Goal: Use online tool/utility

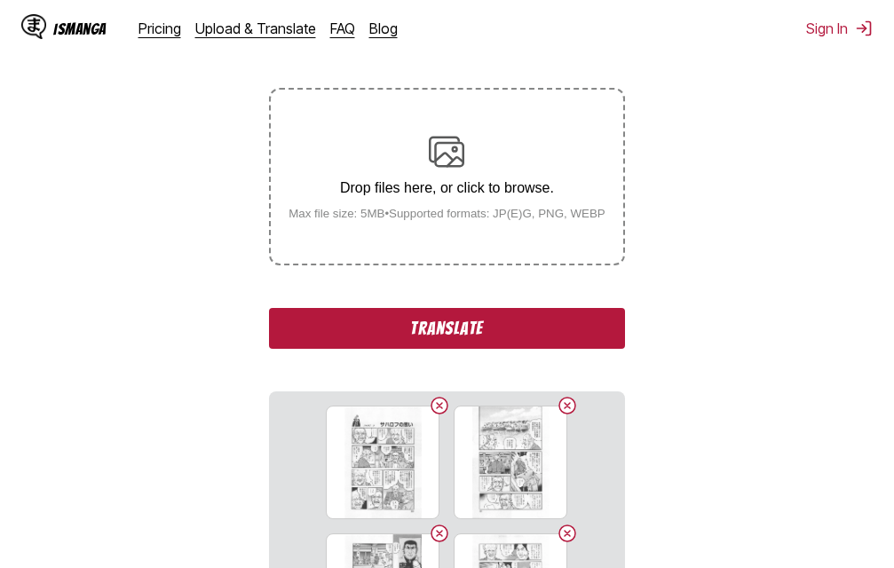
scroll to position [314, 0]
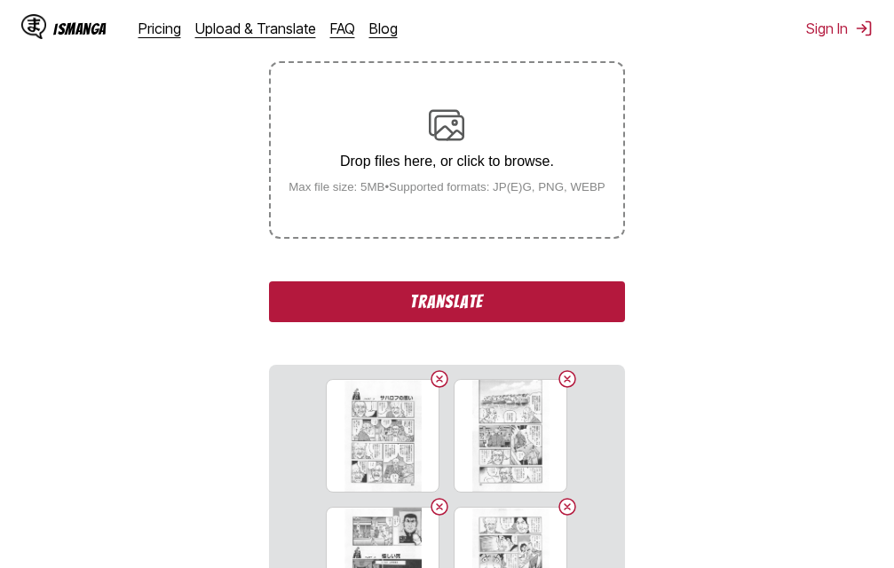
click at [545, 307] on button "Translate" at bounding box center [446, 301] width 355 height 41
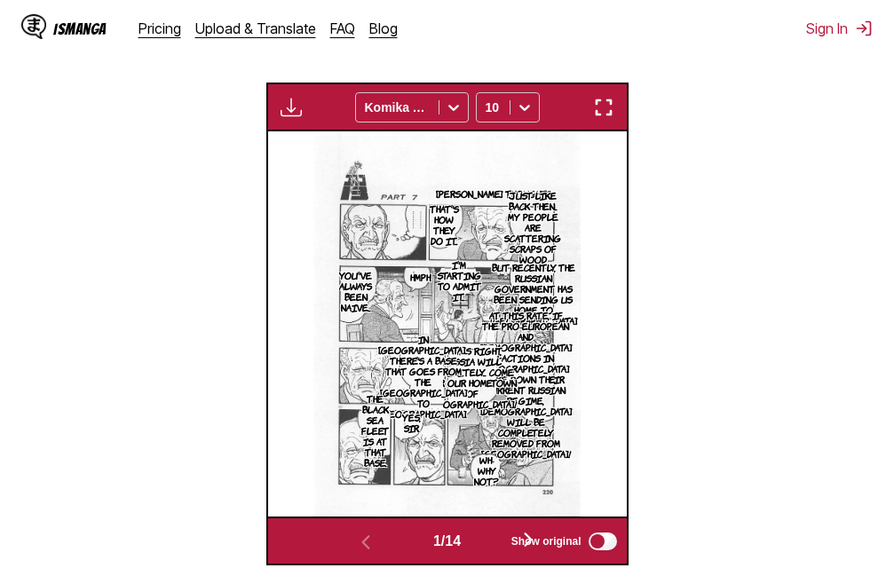
scroll to position [399, 0]
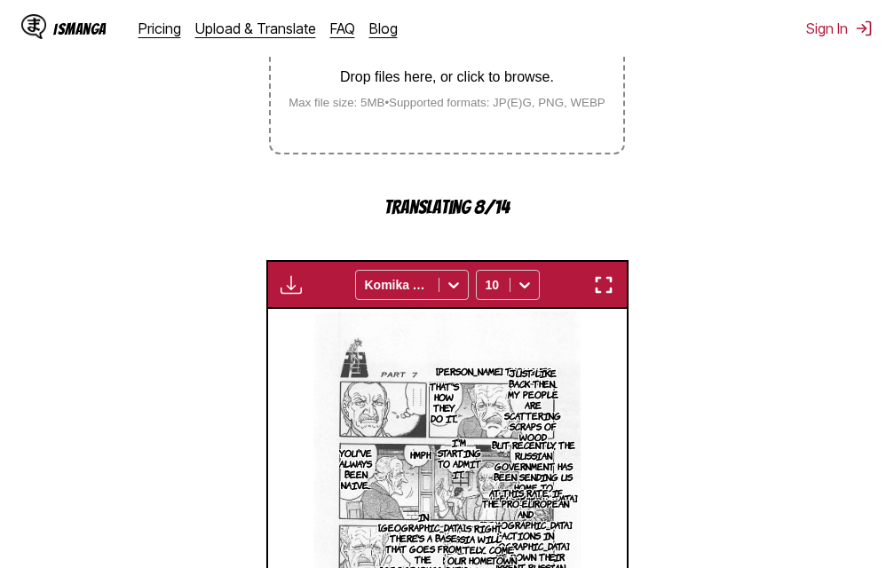
click at [601, 280] on img "button" at bounding box center [603, 284] width 21 height 21
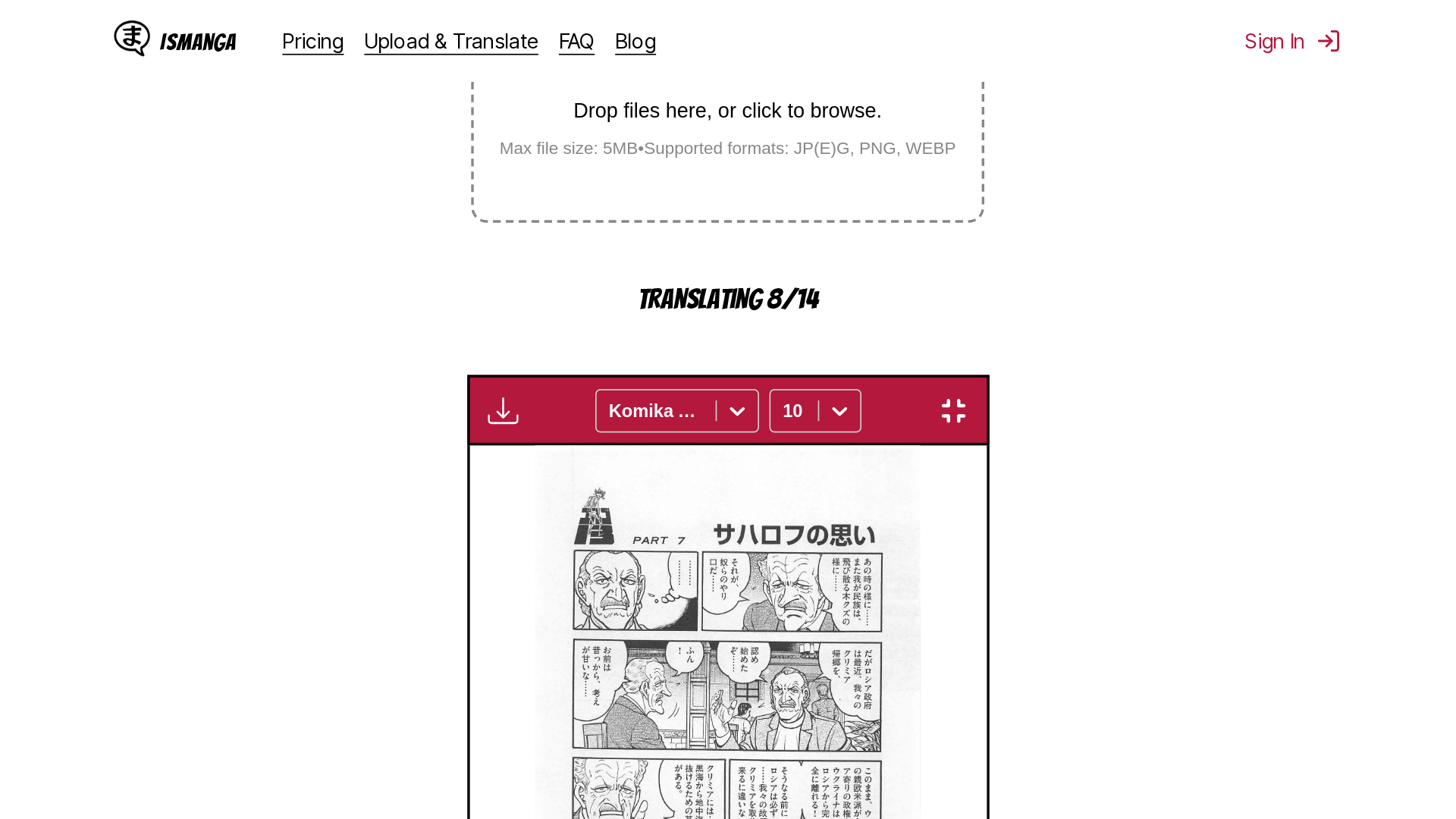
scroll to position [159, 0]
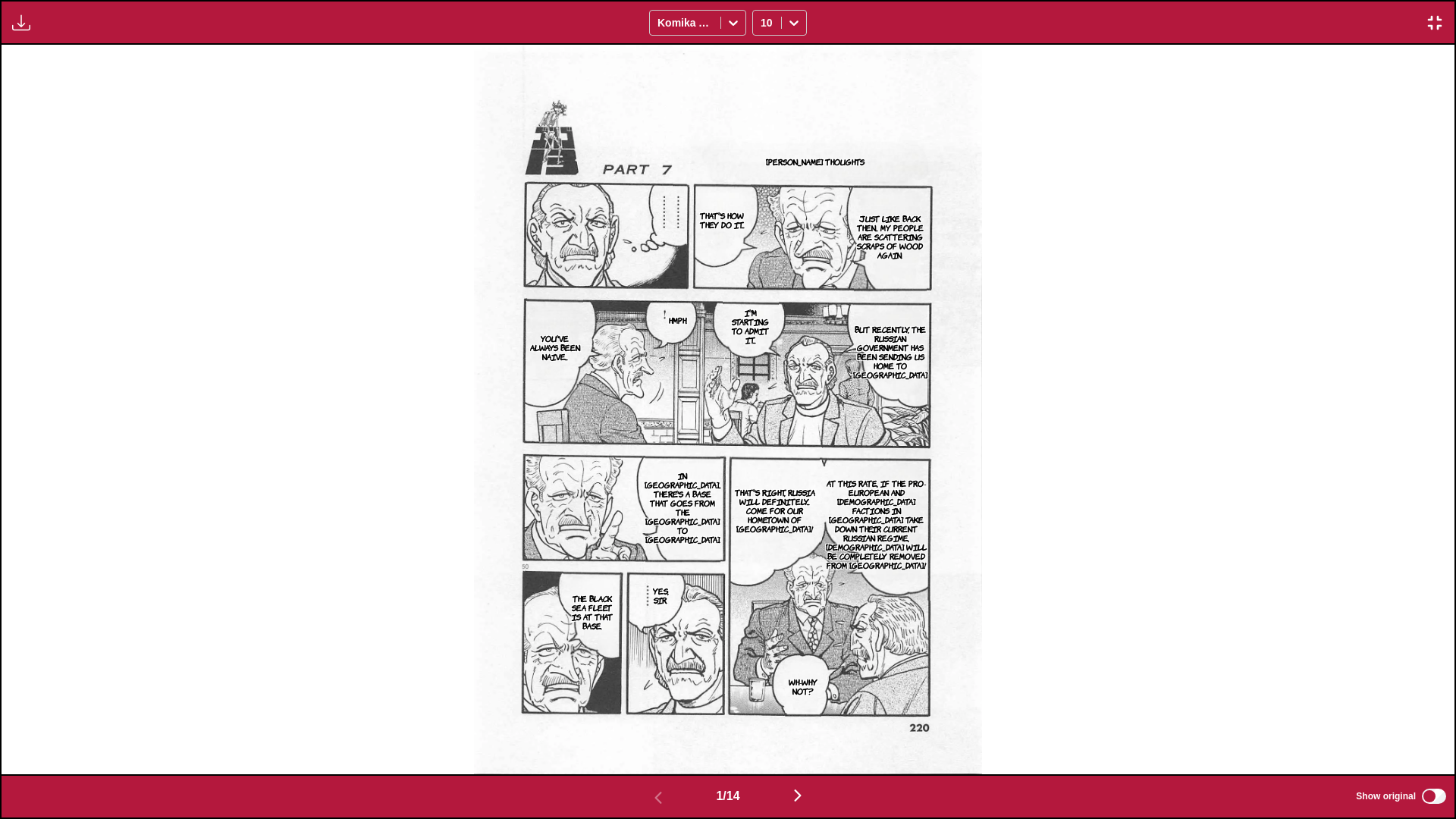
click at [763, 484] on img "button" at bounding box center [797, 794] width 18 height 18
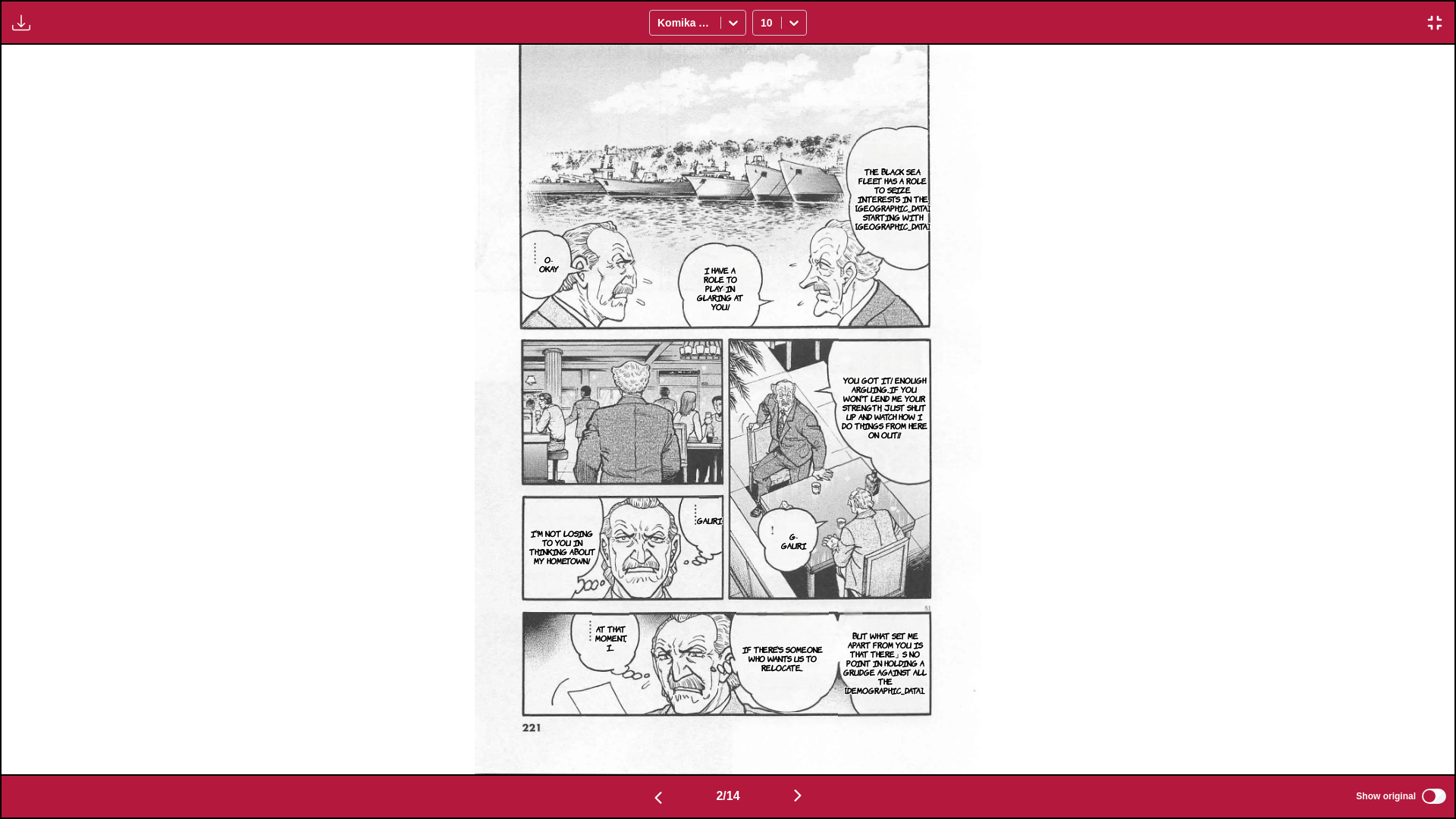
click at [763, 484] on img "button" at bounding box center [797, 794] width 18 height 18
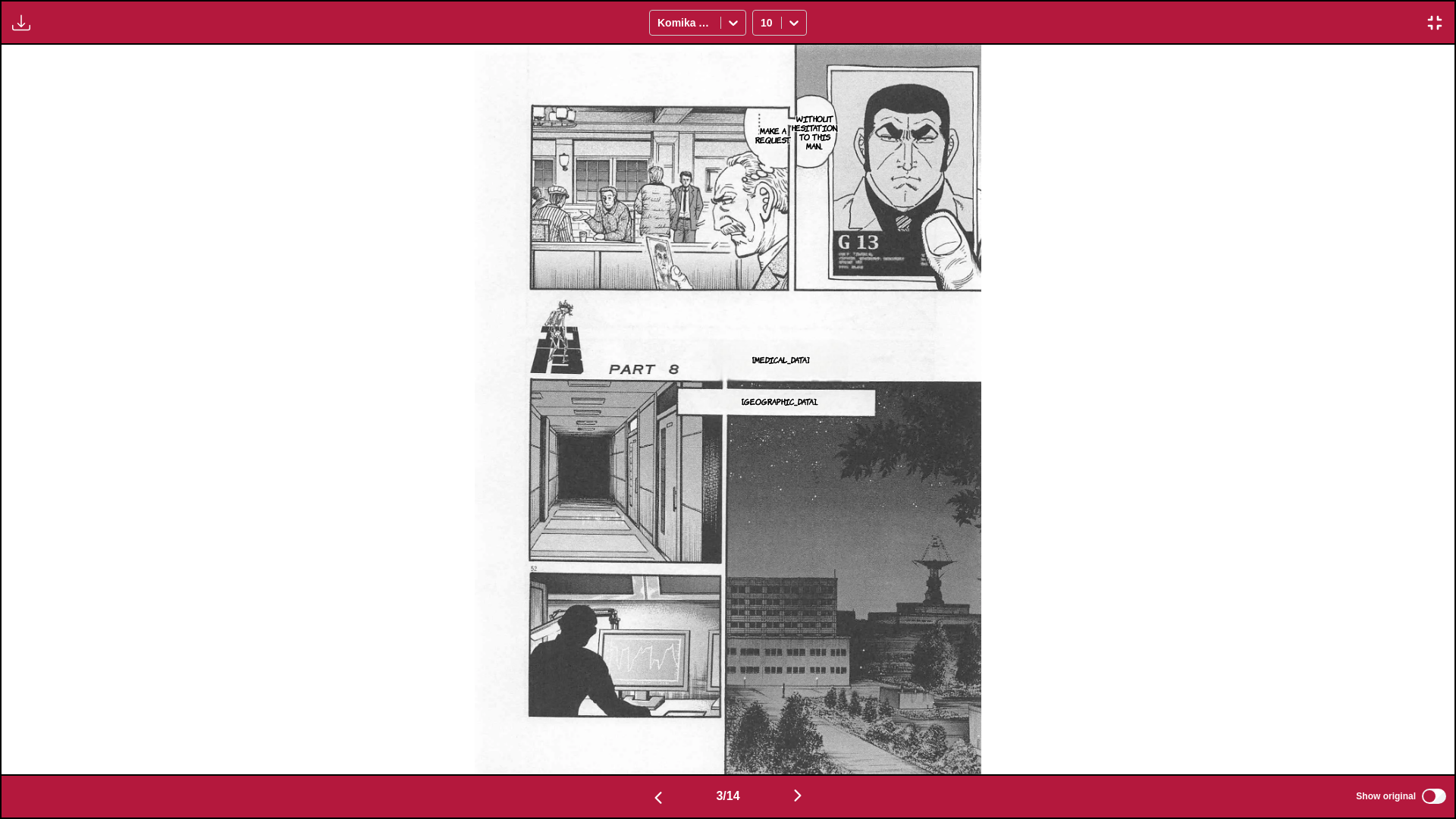
click at [763, 484] on img "button" at bounding box center [797, 794] width 18 height 18
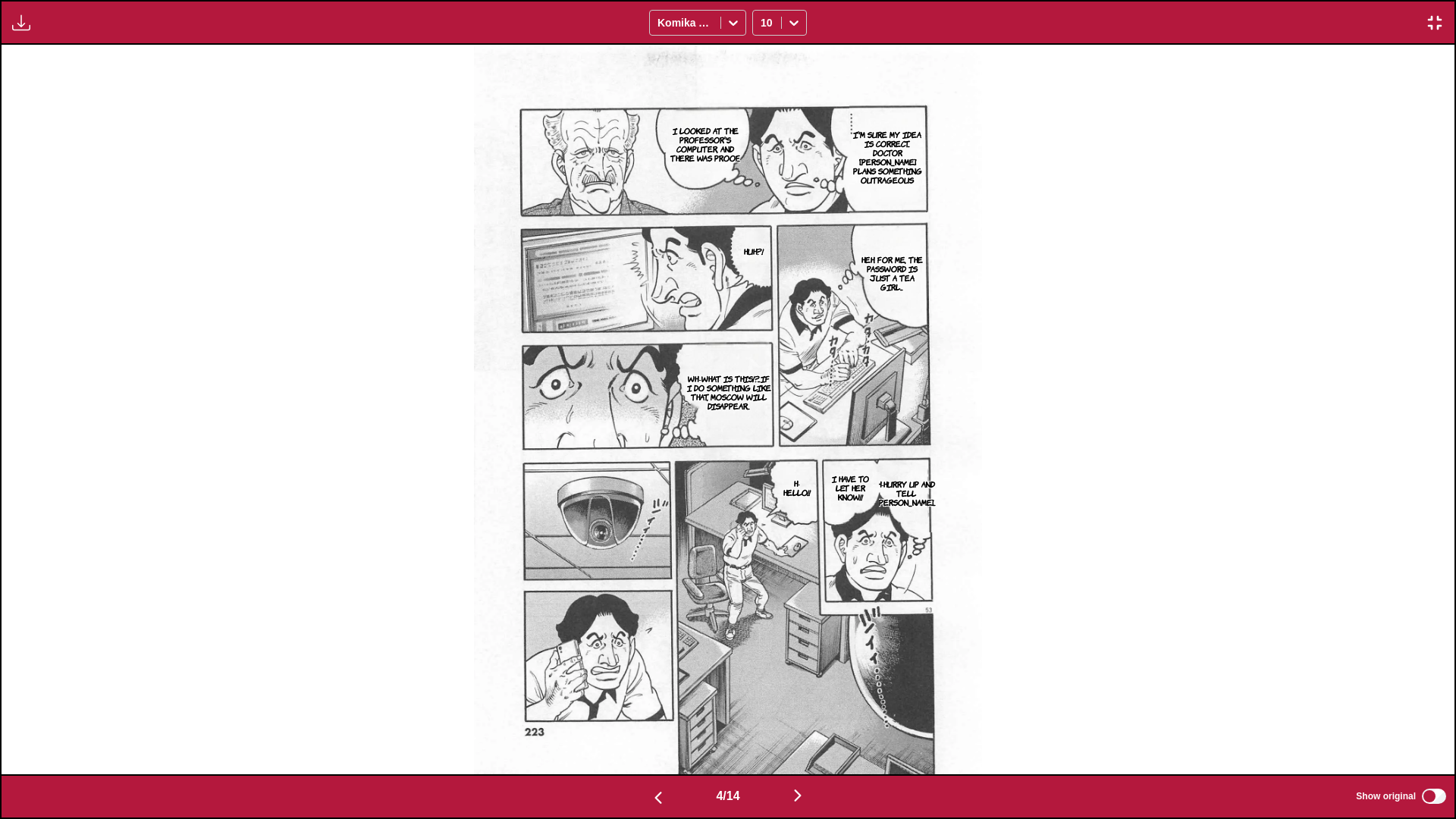
click at [763, 484] on img "button" at bounding box center [797, 794] width 18 height 18
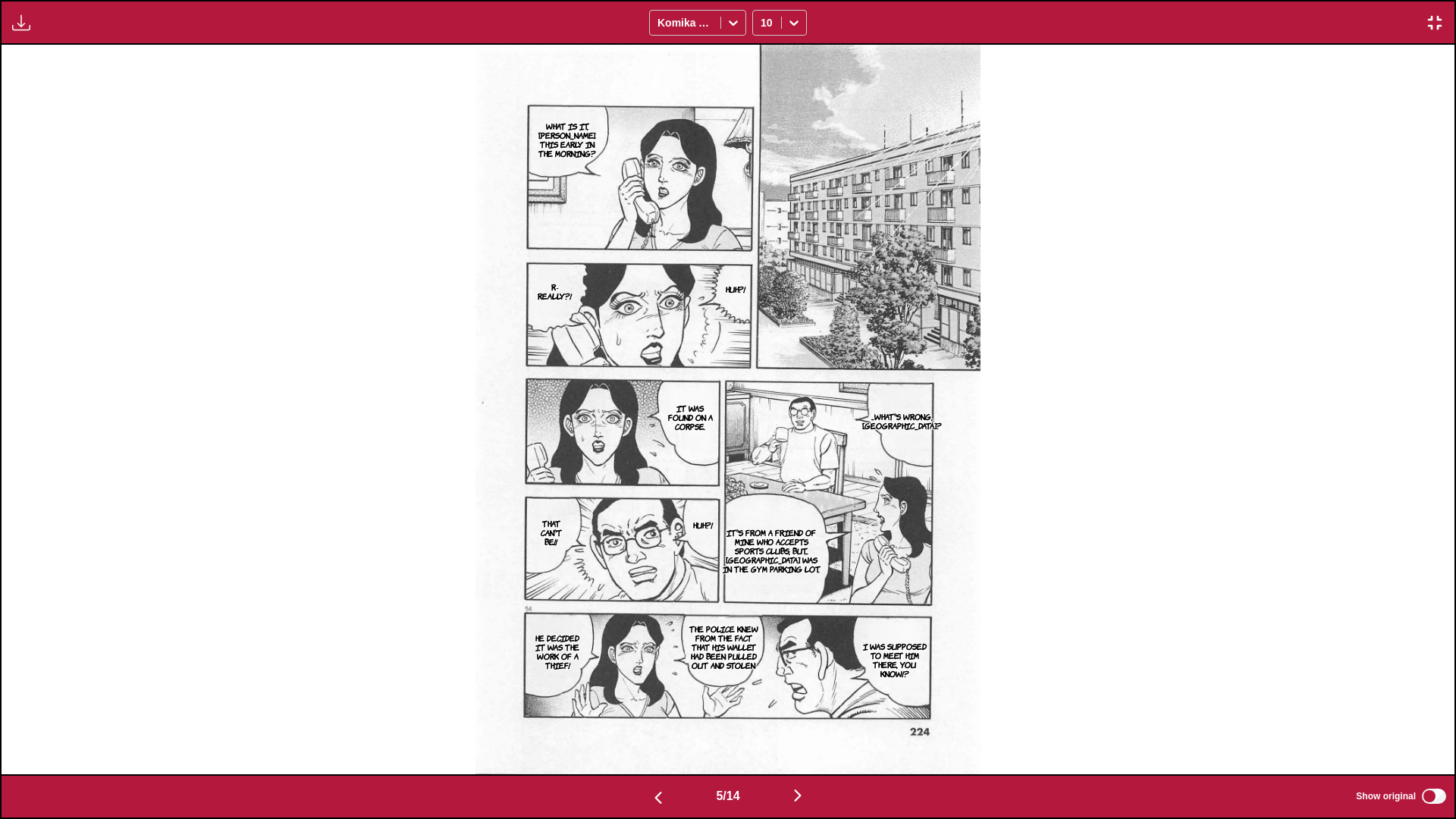
click at [763, 484] on img "button" at bounding box center [797, 794] width 18 height 18
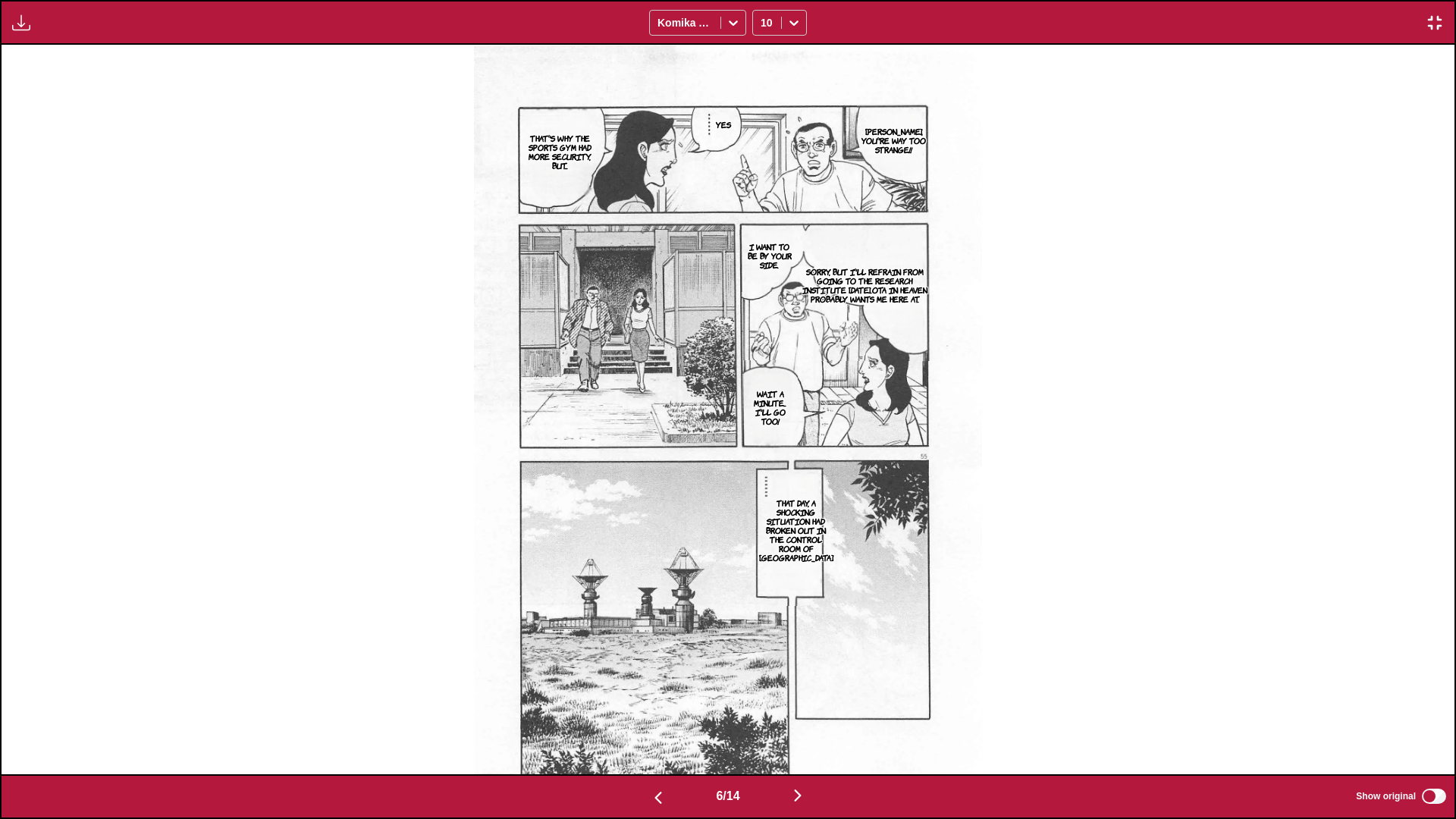
click at [763, 484] on img "button" at bounding box center [797, 794] width 18 height 18
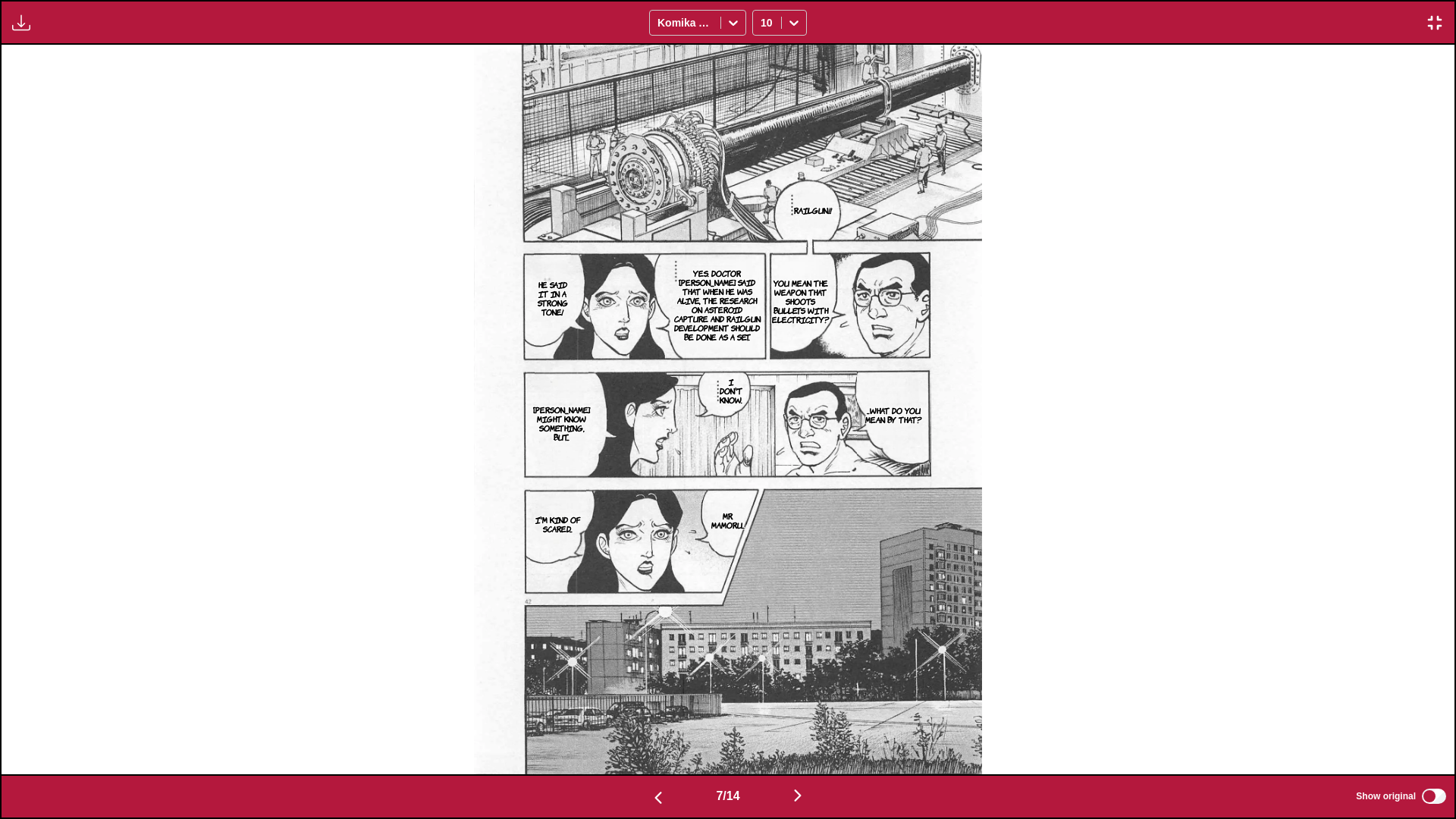
click at [763, 484] on img "button" at bounding box center [797, 794] width 18 height 18
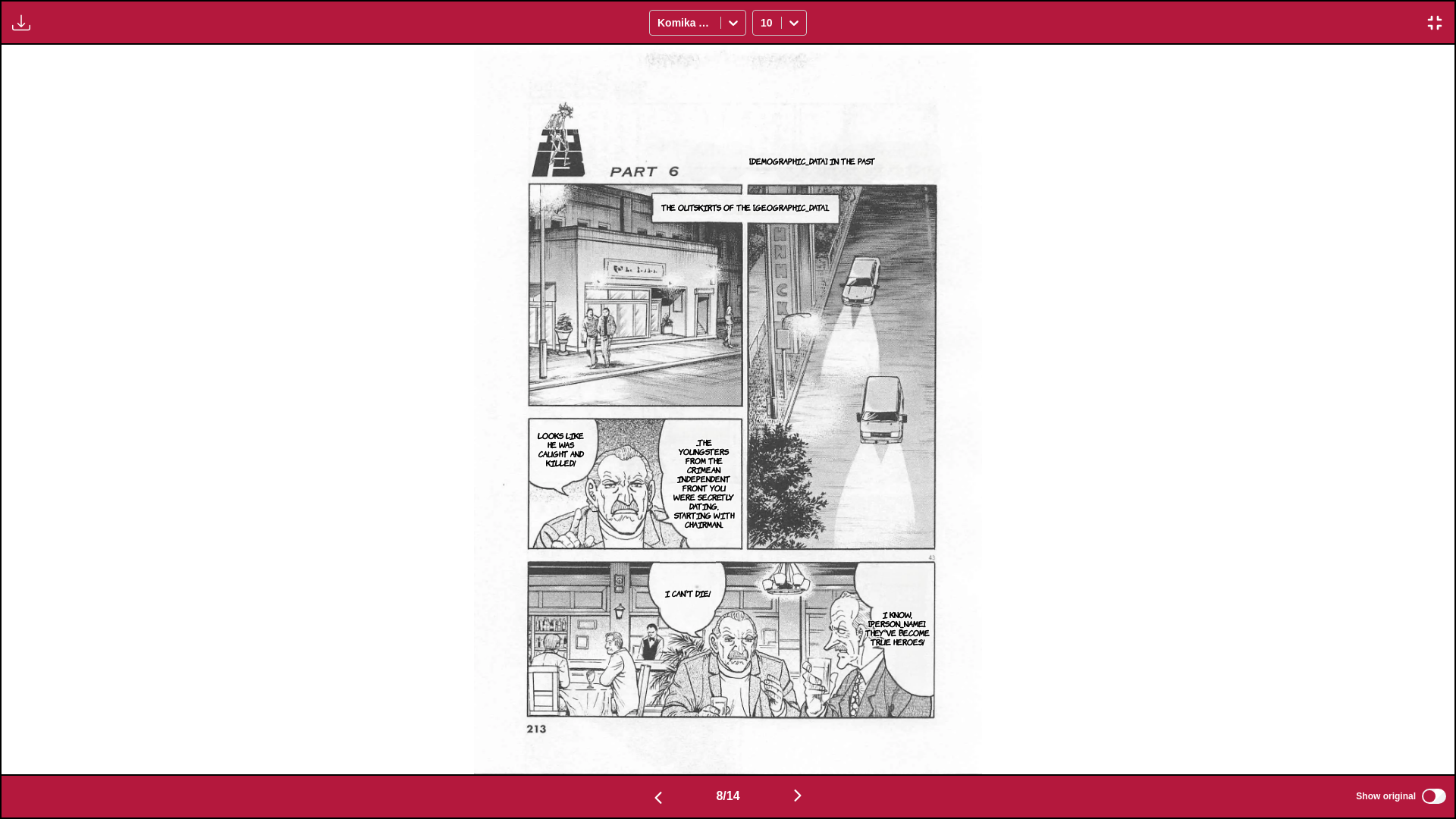
click at [763, 484] on img "button" at bounding box center [797, 794] width 18 height 18
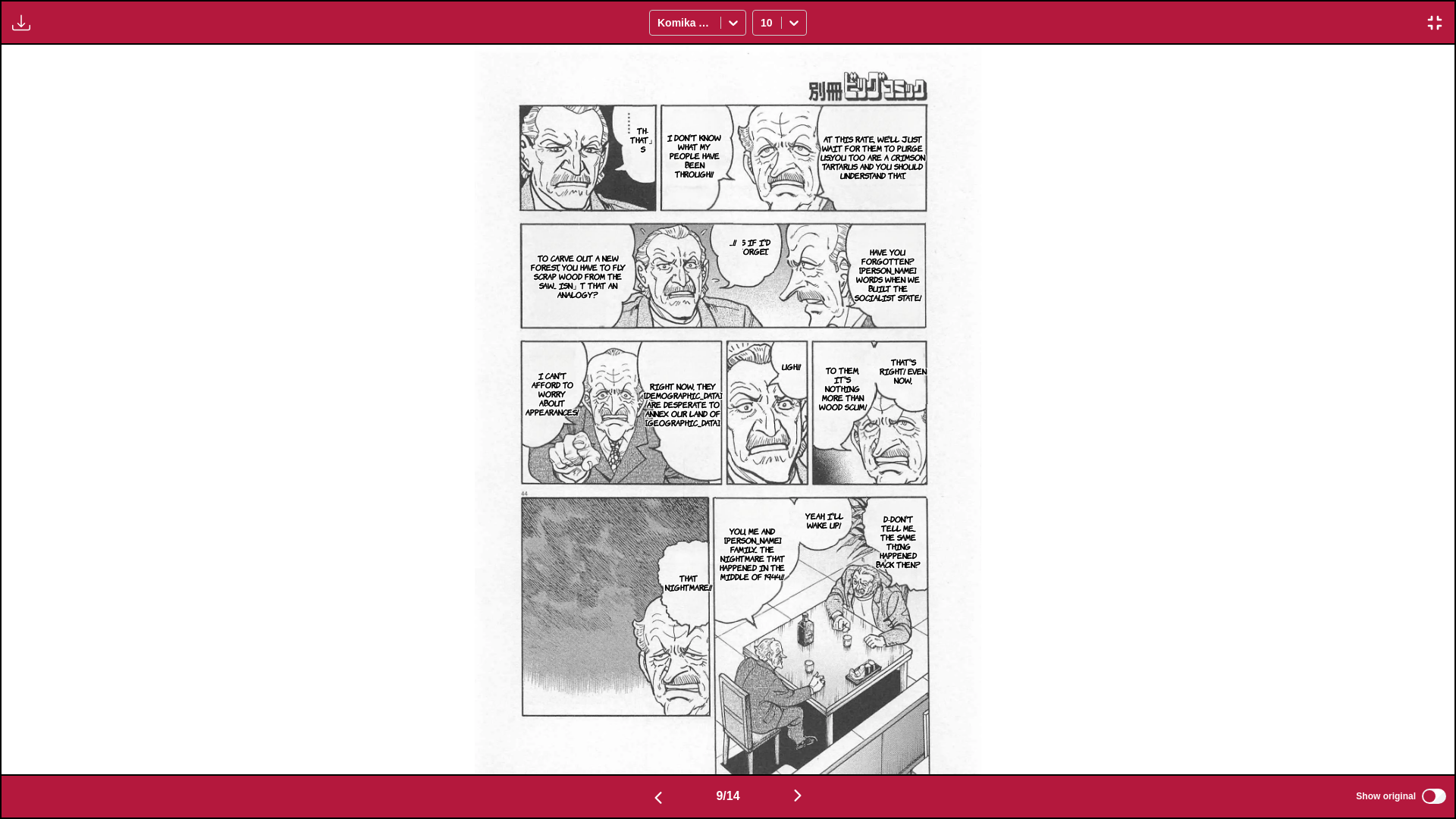
click at [763, 484] on img "button" at bounding box center [797, 794] width 18 height 18
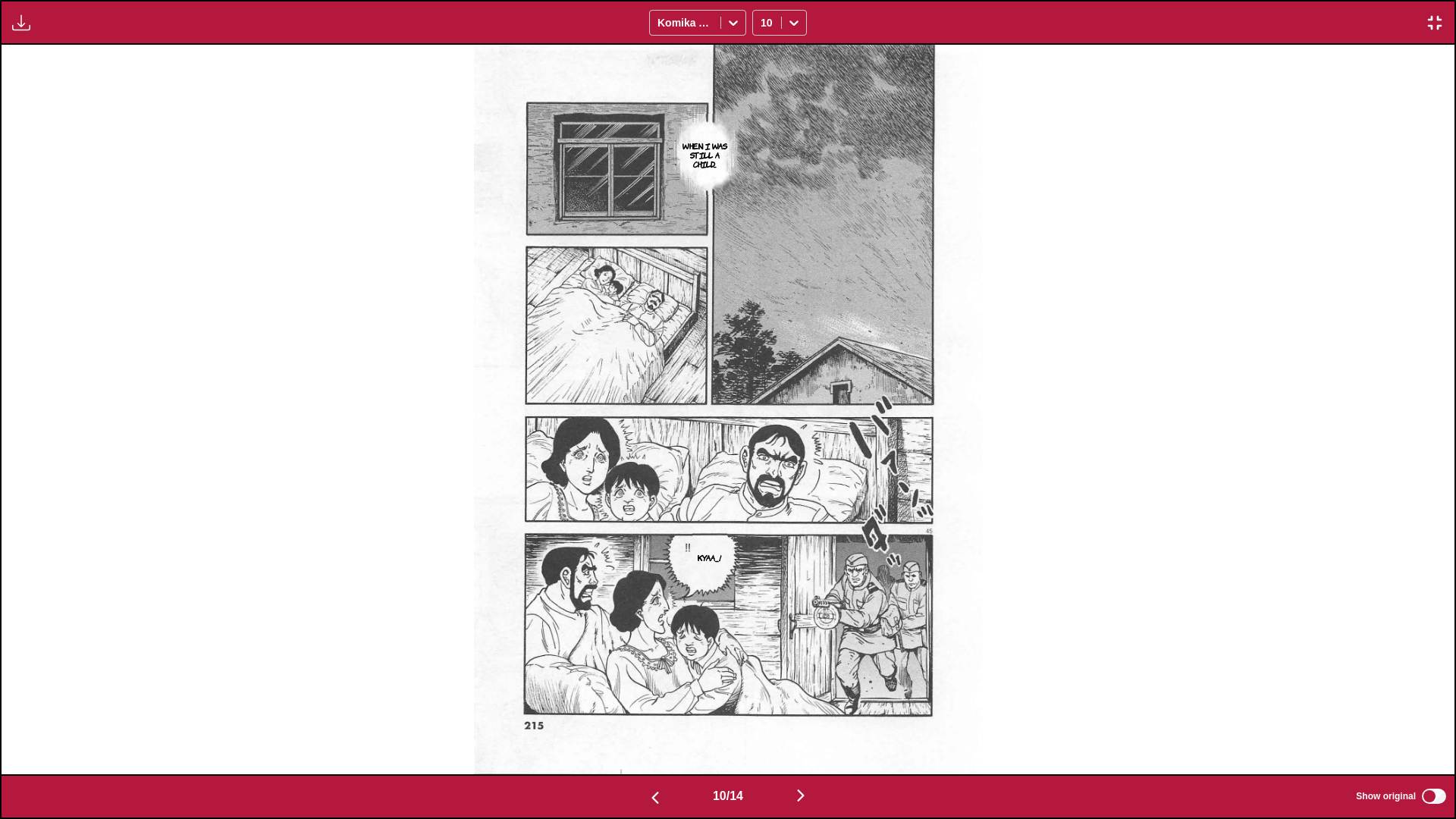
click at [763, 484] on img "button" at bounding box center [801, 794] width 18 height 18
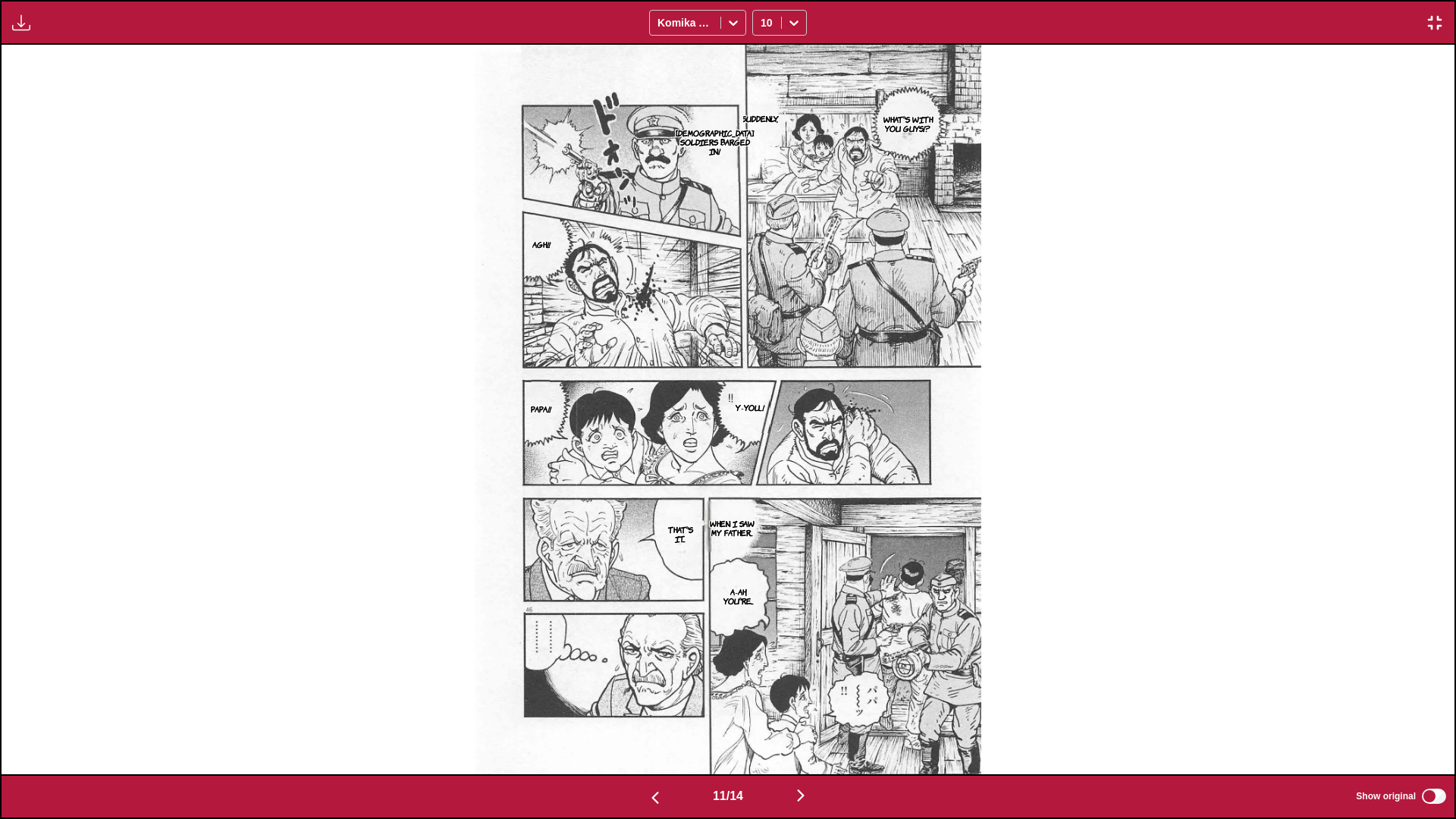
click at [763, 484] on img "button" at bounding box center [801, 794] width 18 height 18
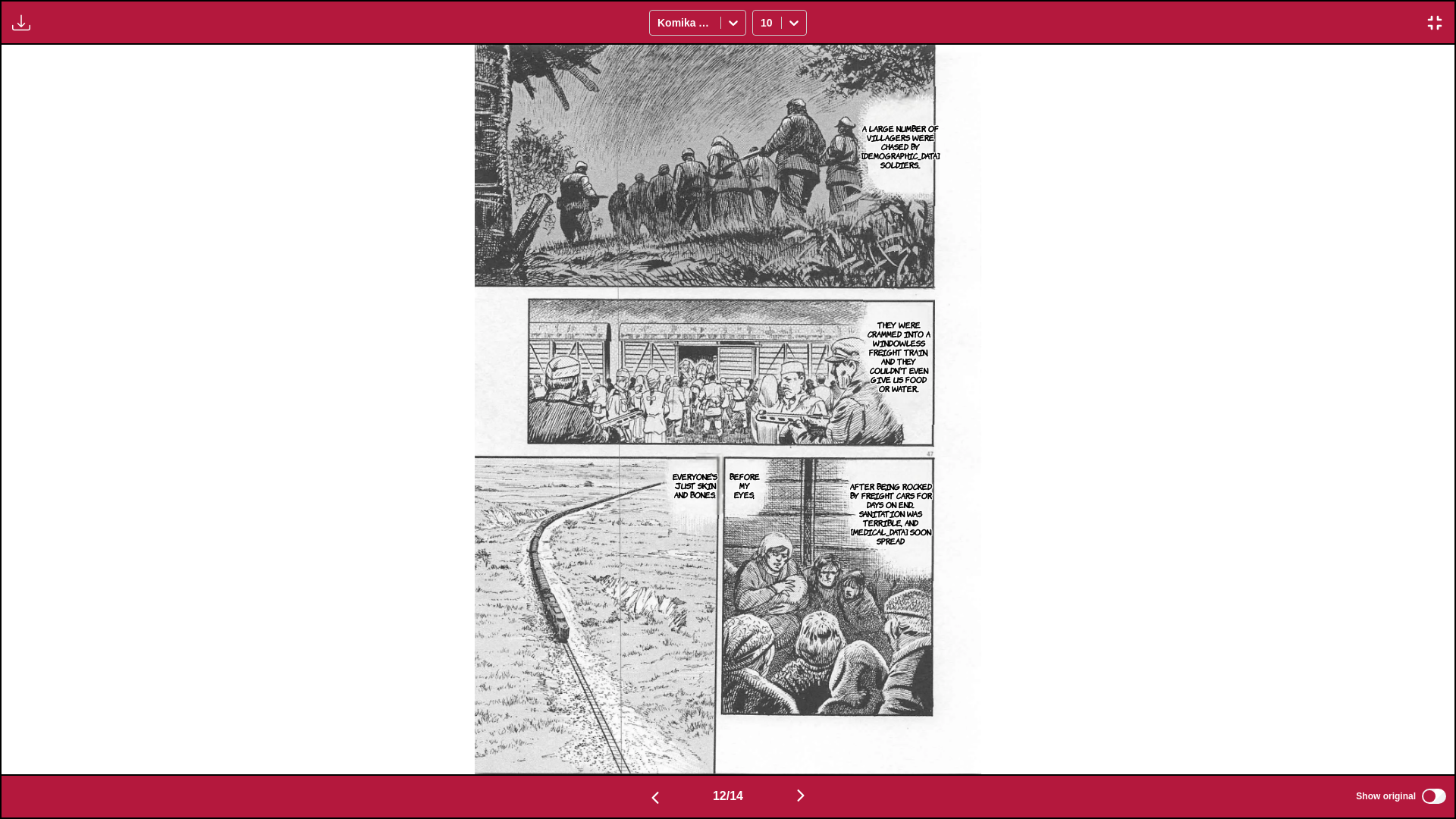
click at [763, 484] on img "button" at bounding box center [801, 794] width 18 height 18
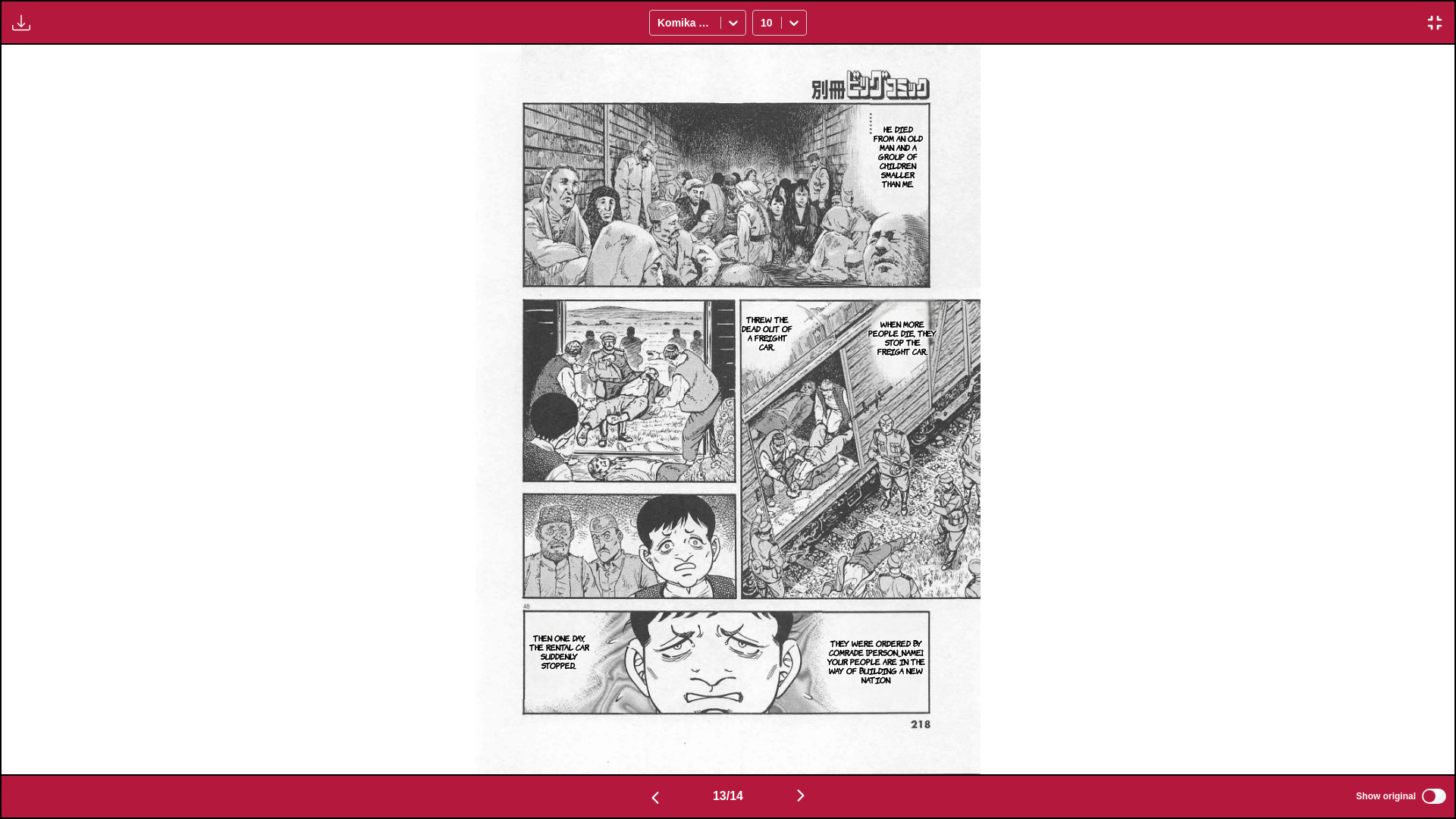
click at [763, 484] on img "button" at bounding box center [801, 794] width 18 height 18
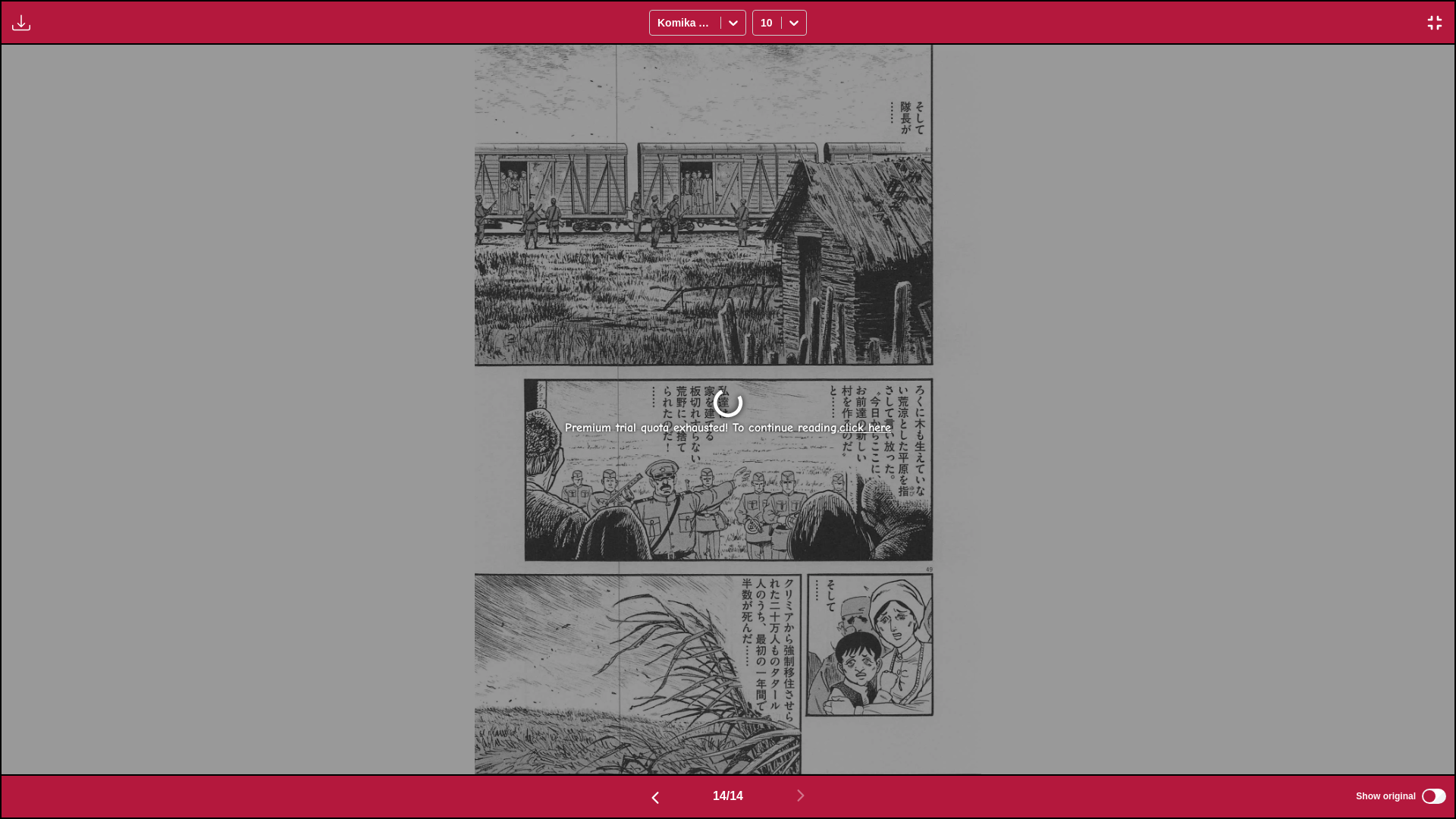
click at [763, 19] on img "button" at bounding box center [1435, 22] width 18 height 18
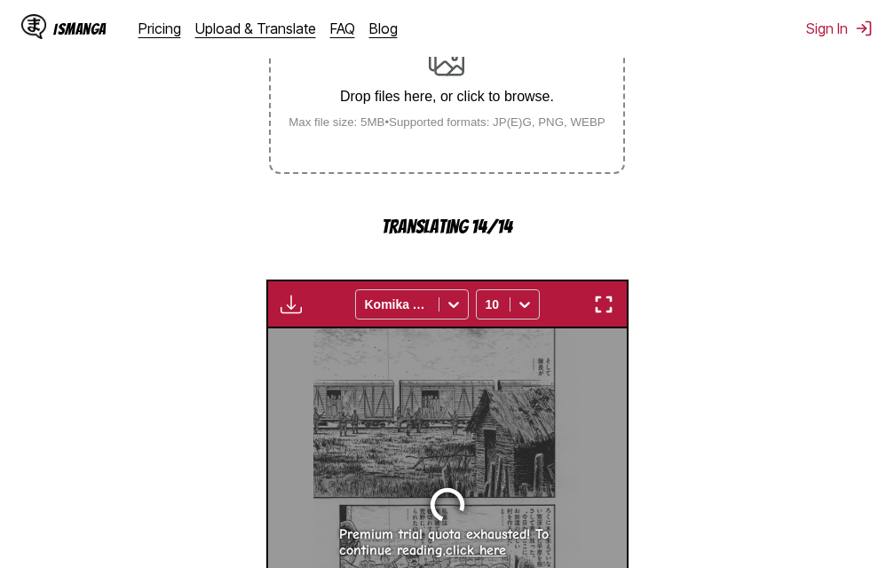
scroll to position [350, 0]
